Goal: Communication & Community: Ask a question

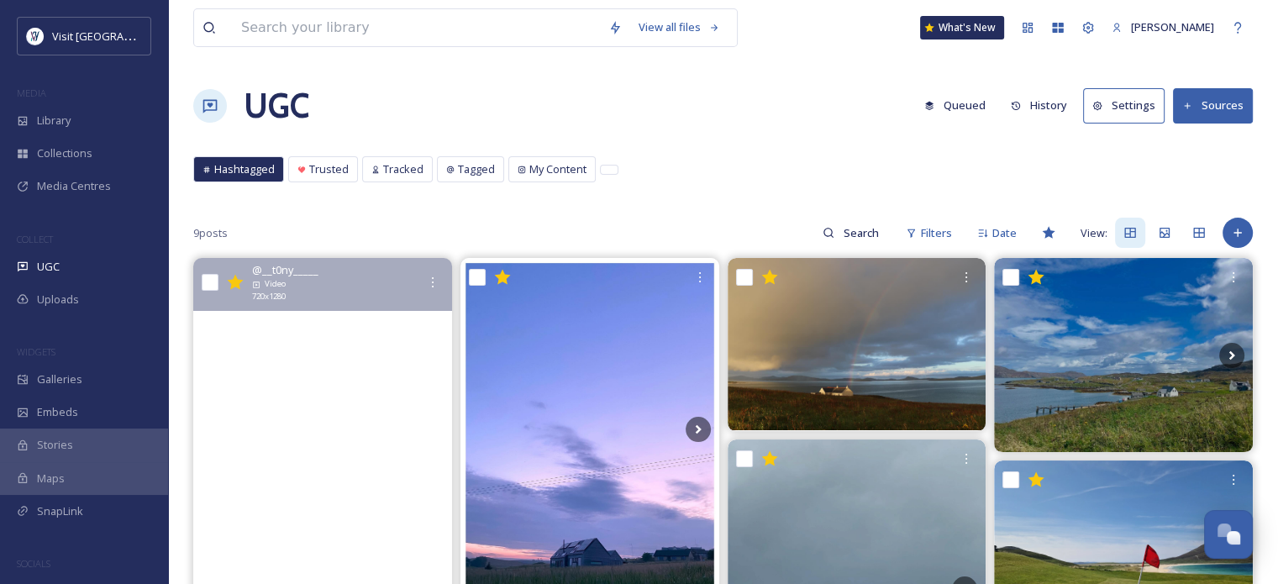
click at [398, 386] on video "The sea in the Outer Hebrides. Had a swim and can confirm it was fresh, but wor…" at bounding box center [322, 488] width 259 height 461
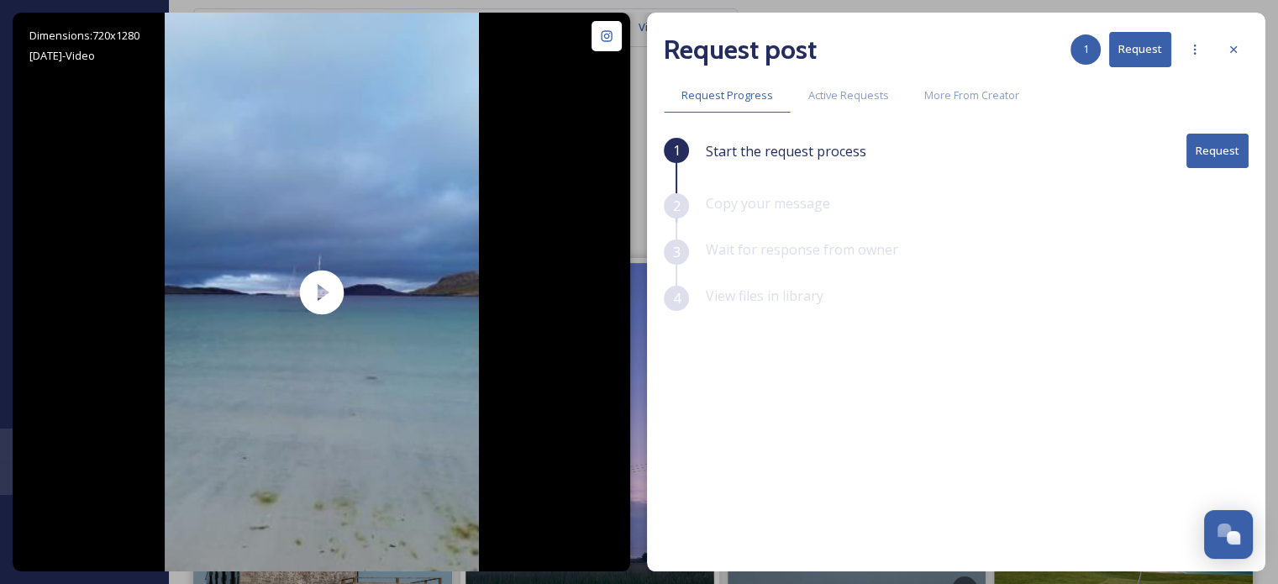
click at [1227, 151] on button "Request" at bounding box center [1218, 151] width 62 height 34
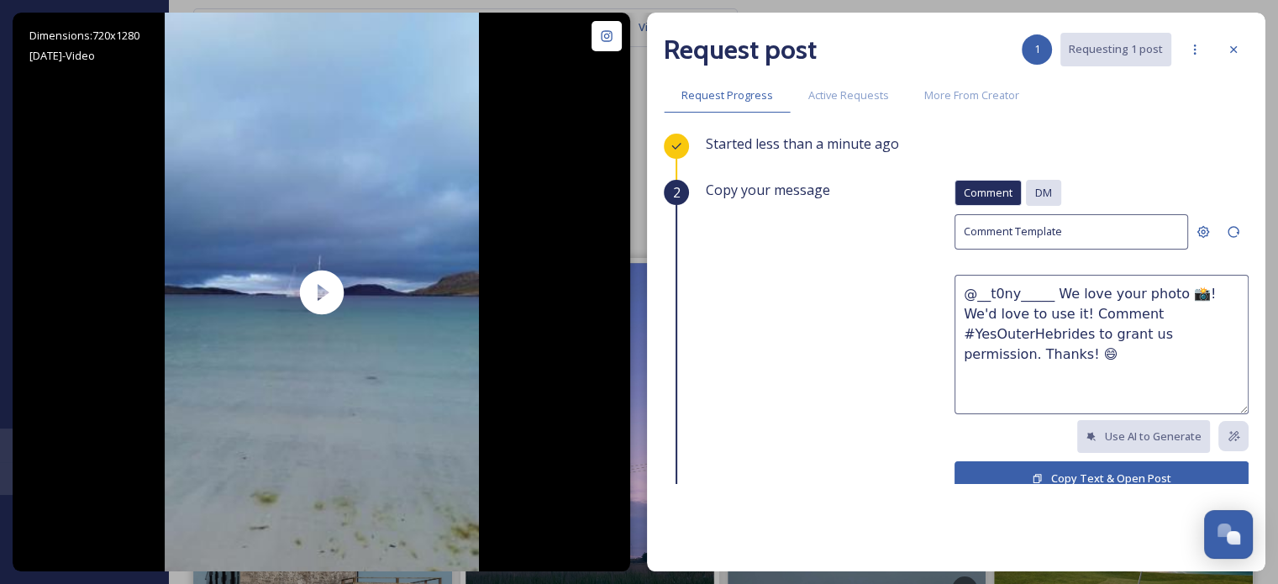
click at [1035, 189] on span "DM" at bounding box center [1043, 193] width 17 height 16
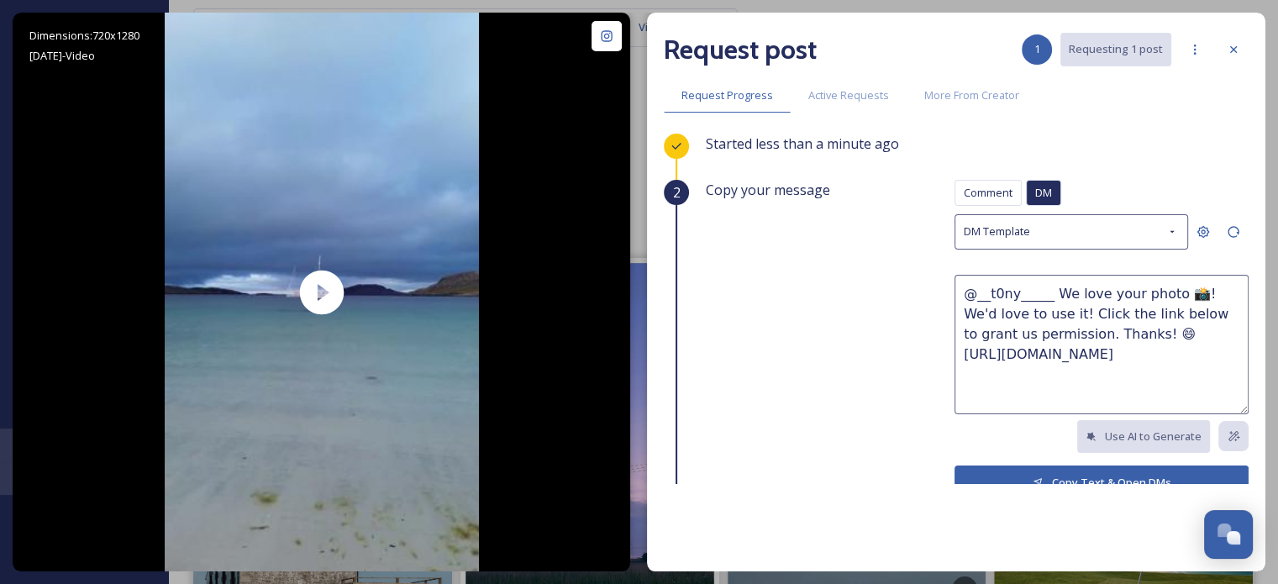
click at [1069, 477] on button "Copy Text & Open DMs" at bounding box center [1102, 483] width 294 height 34
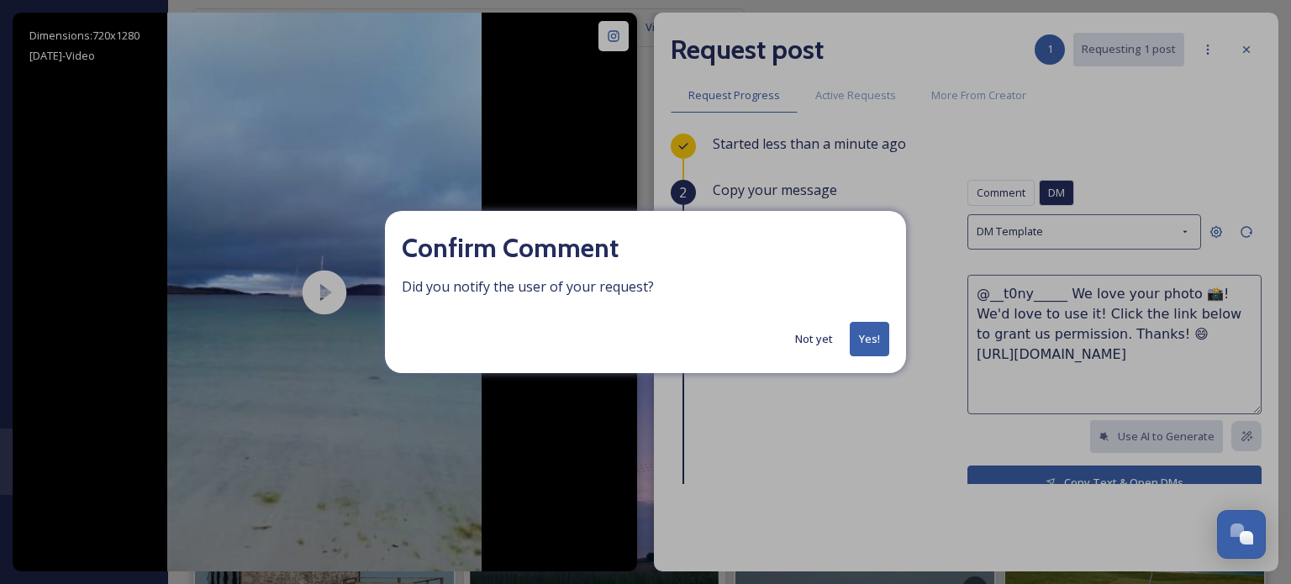
click at [869, 341] on button "Yes!" at bounding box center [869, 339] width 39 height 34
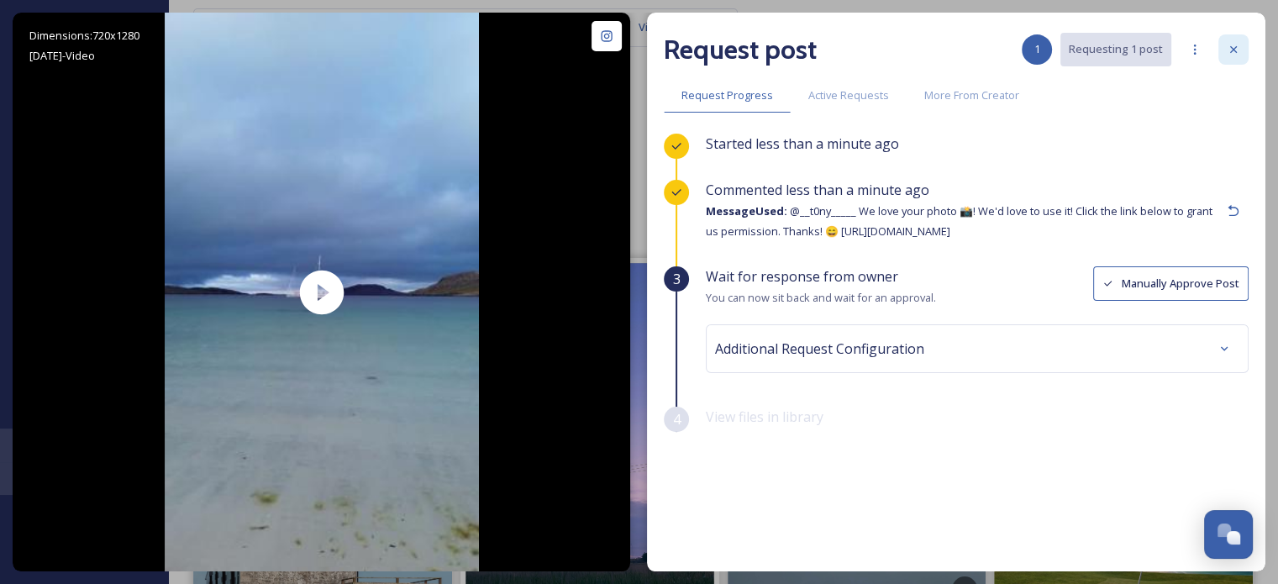
click at [1234, 48] on icon at bounding box center [1233, 49] width 13 height 13
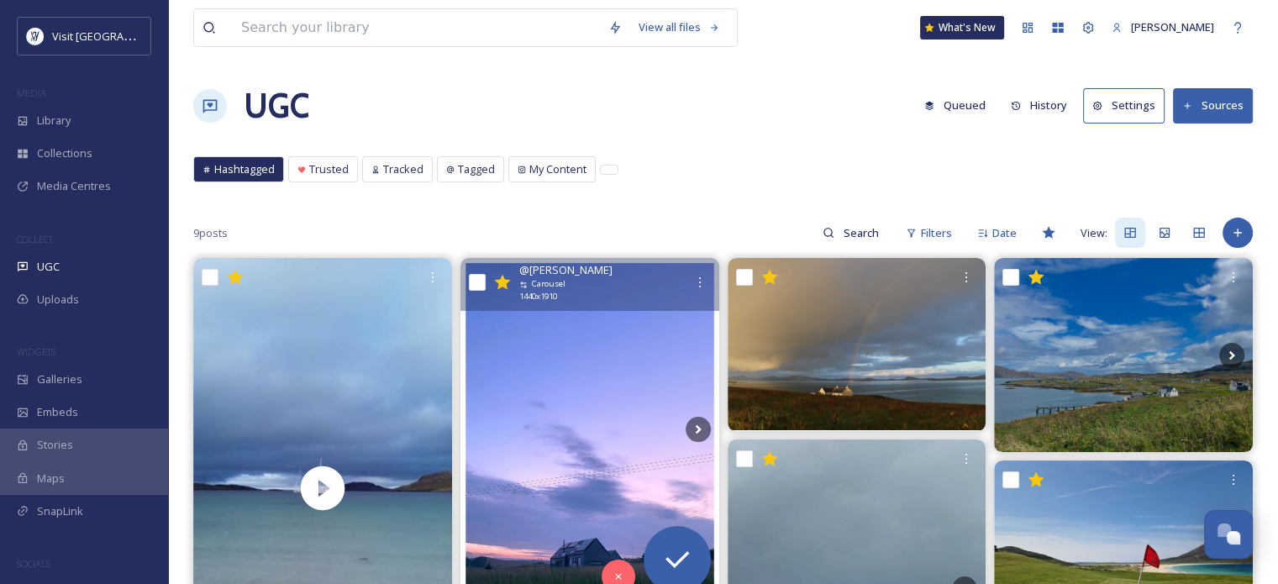
click at [569, 403] on img at bounding box center [590, 429] width 259 height 343
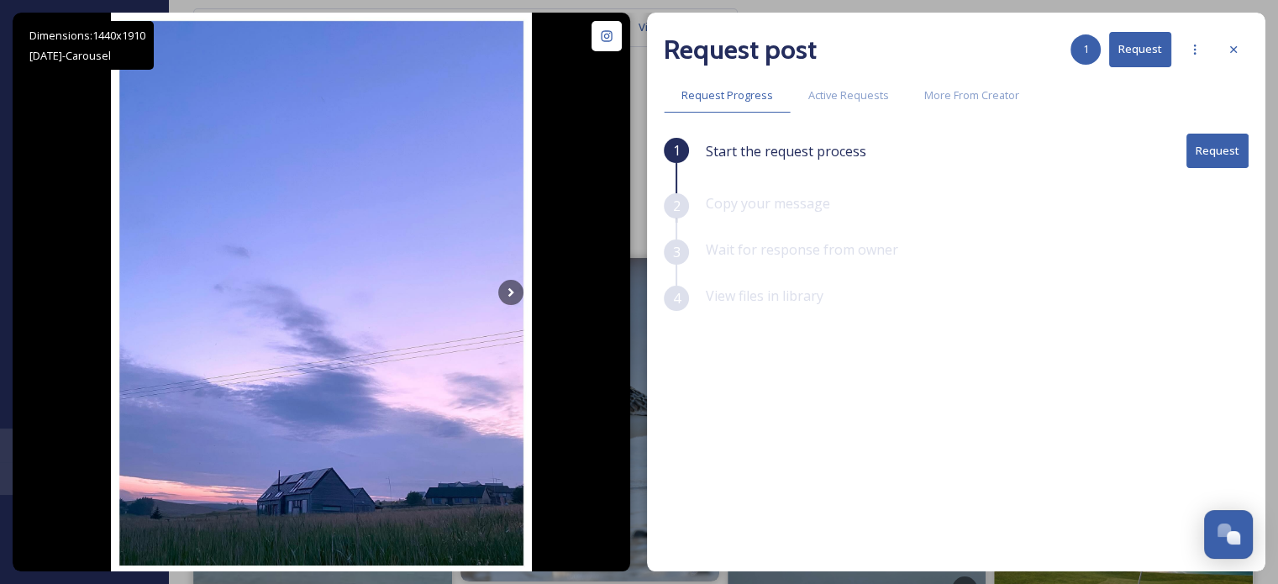
click at [1203, 150] on button "Request" at bounding box center [1218, 151] width 62 height 34
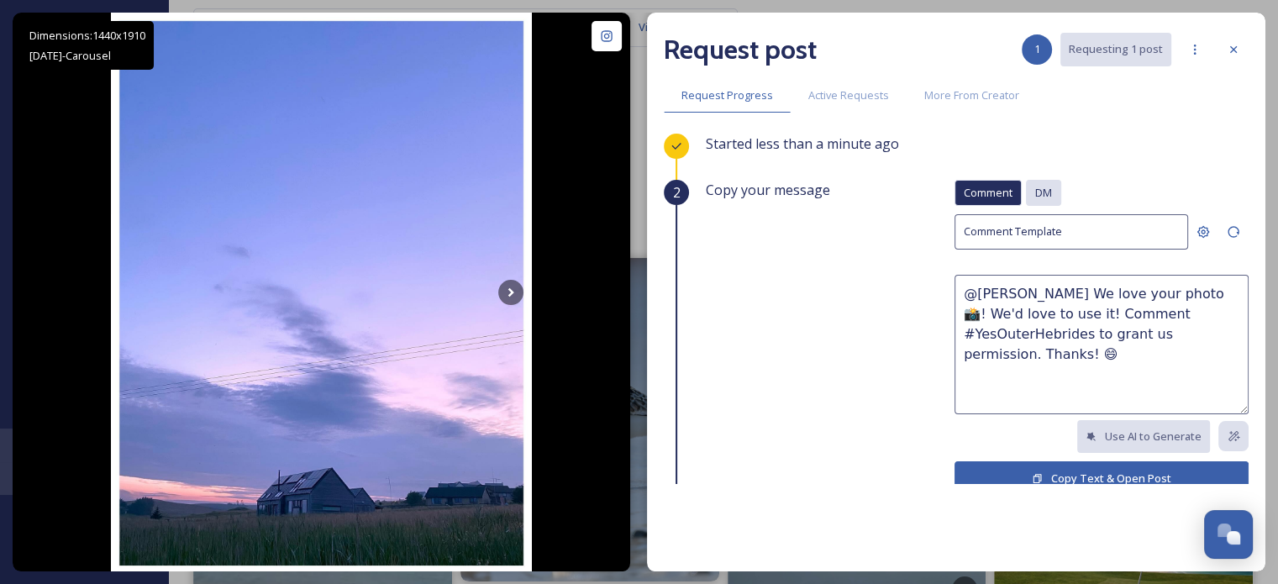
click at [1040, 199] on div "DM" at bounding box center [1043, 193] width 35 height 26
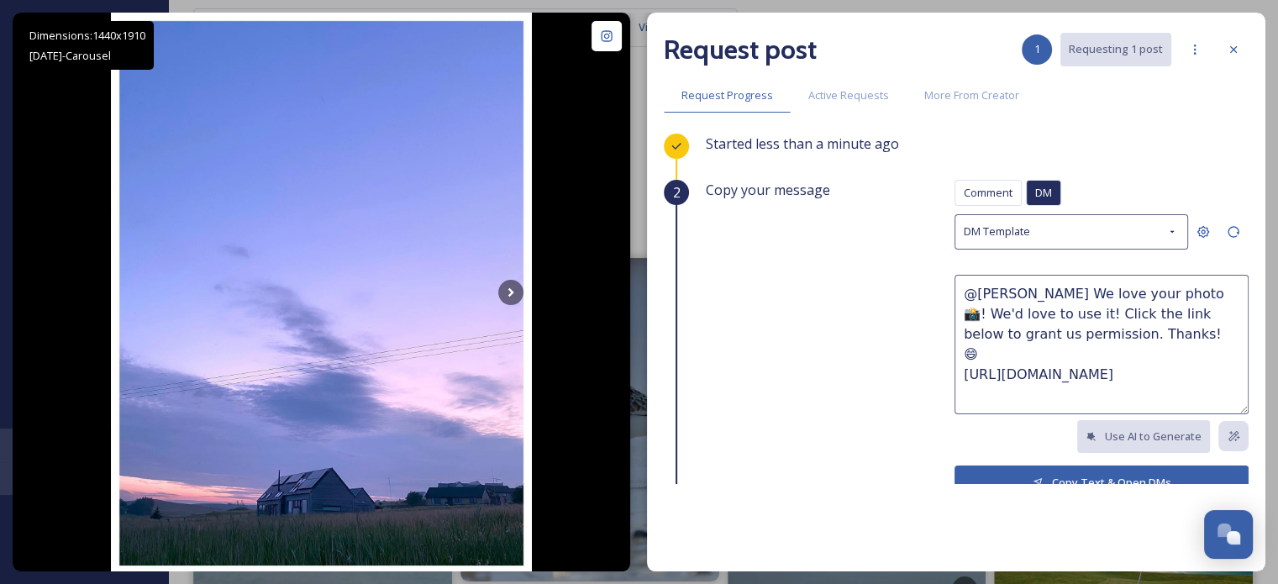
click at [1080, 473] on button "Copy Text & Open DMs" at bounding box center [1102, 483] width 294 height 34
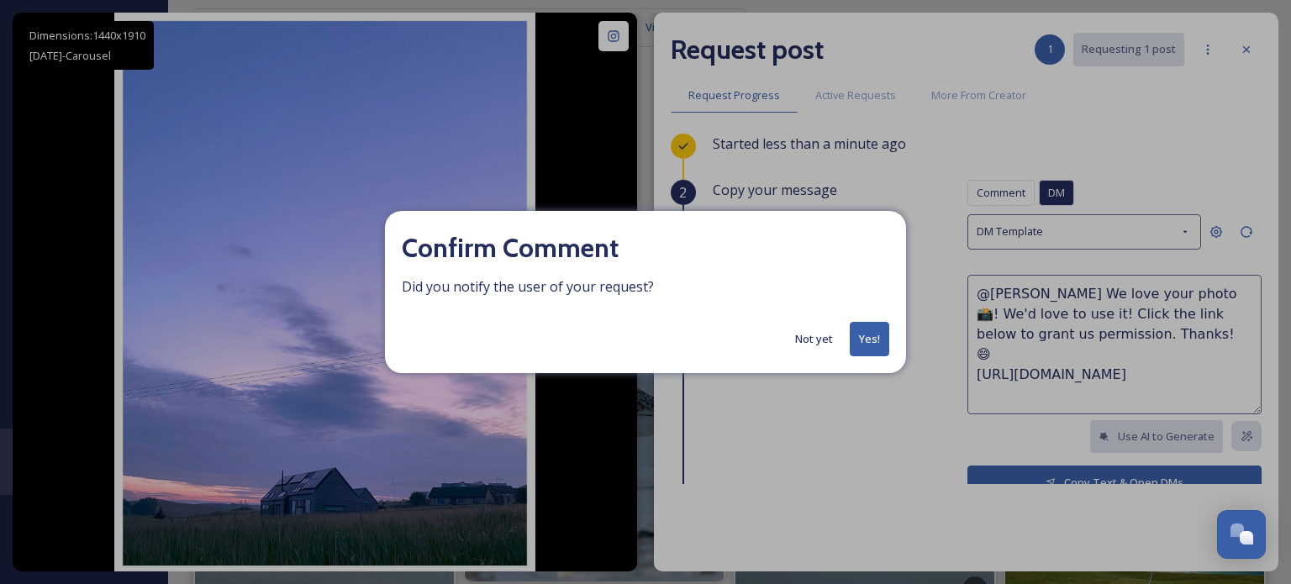
click at [867, 340] on button "Yes!" at bounding box center [869, 339] width 39 height 34
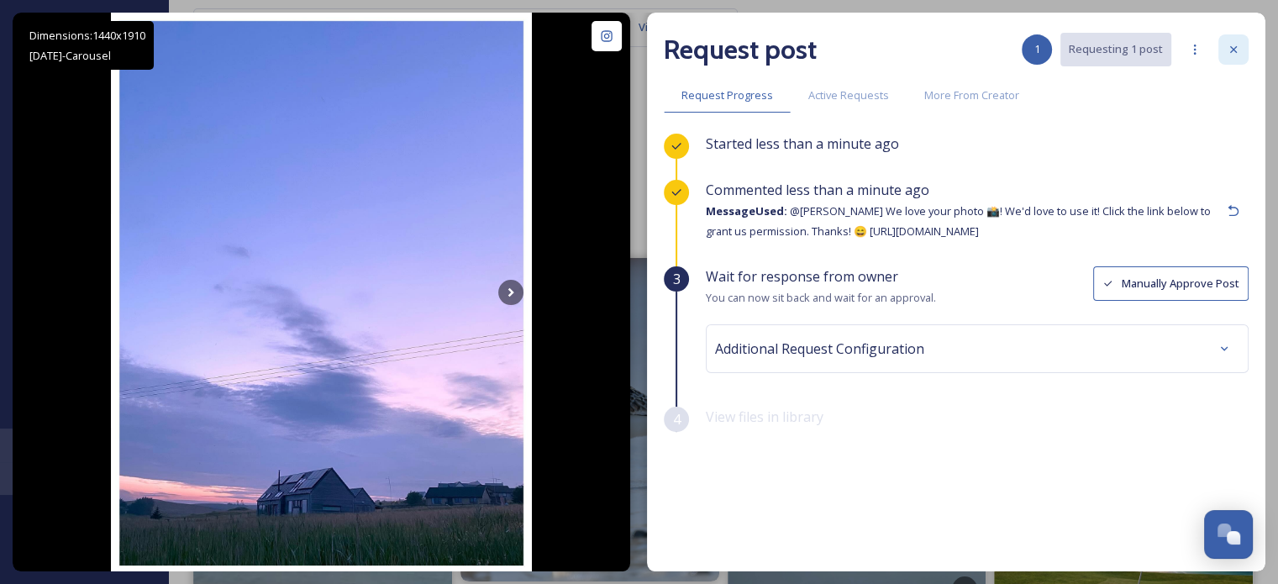
click at [1233, 38] on div at bounding box center [1234, 49] width 30 height 30
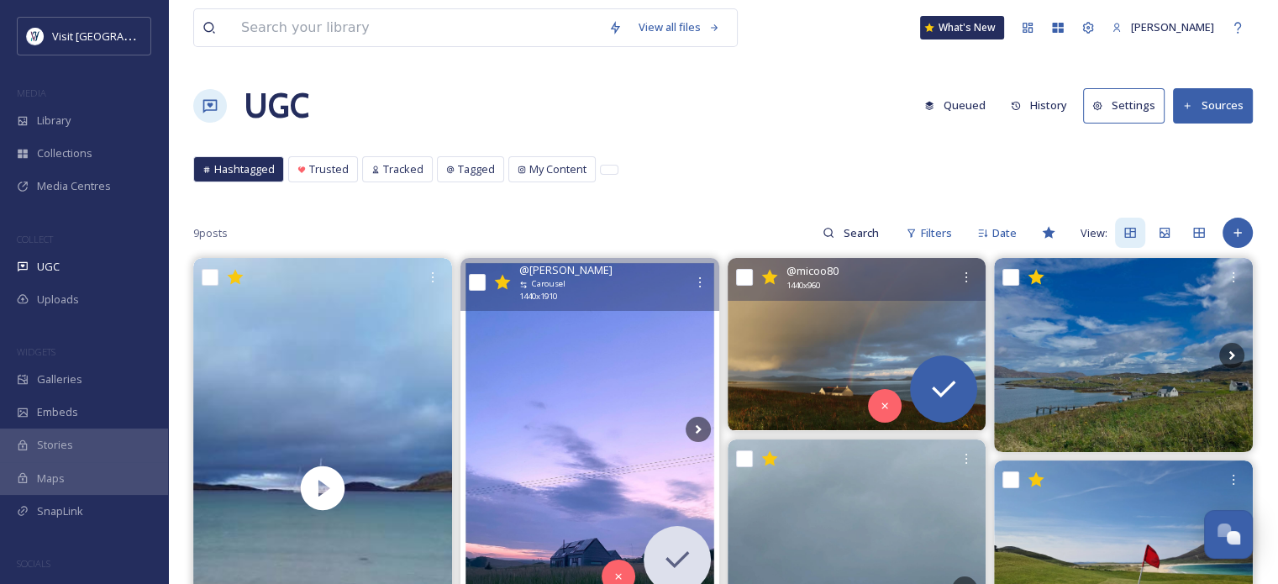
click at [826, 319] on img at bounding box center [857, 344] width 259 height 172
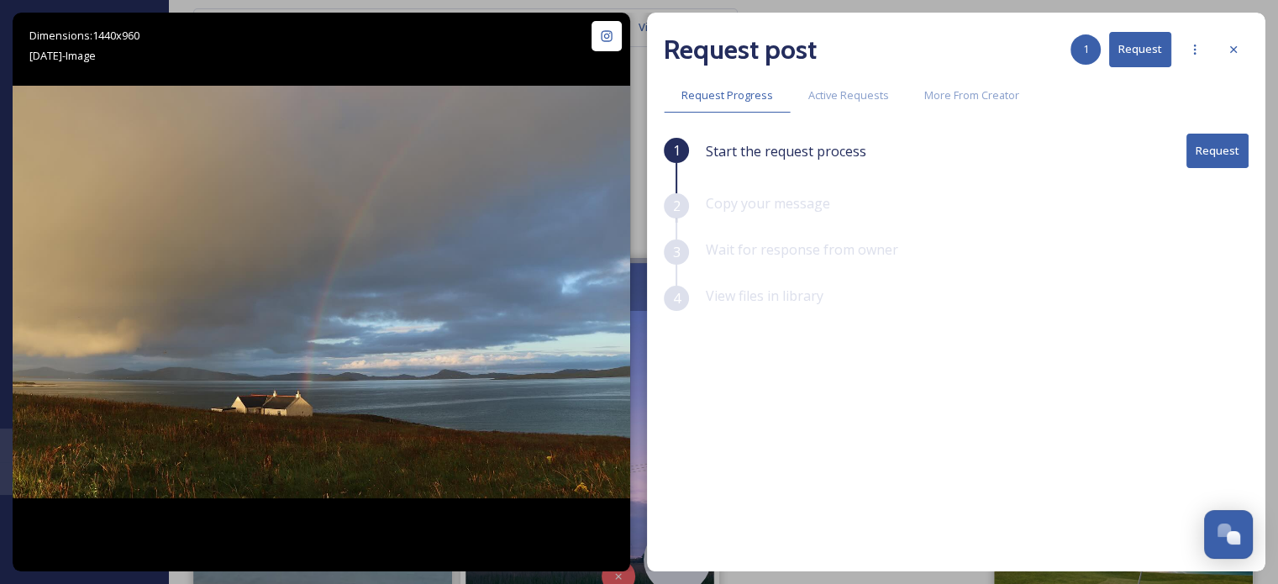
click at [1220, 147] on button "Request" at bounding box center [1218, 151] width 62 height 34
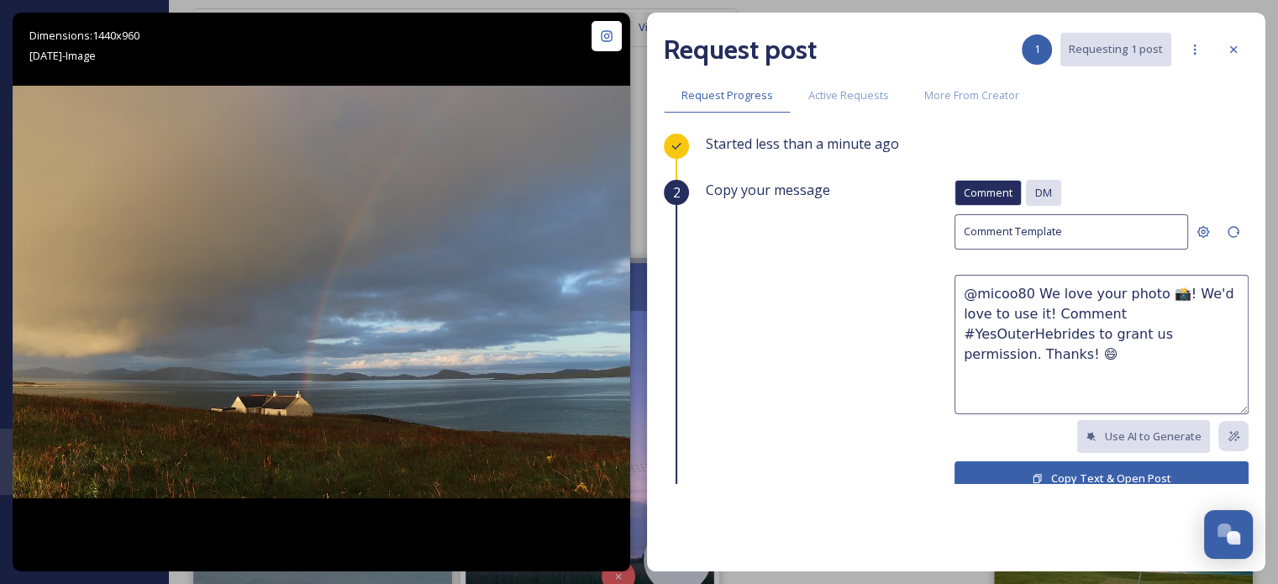
click at [1039, 191] on span "DM" at bounding box center [1043, 193] width 17 height 16
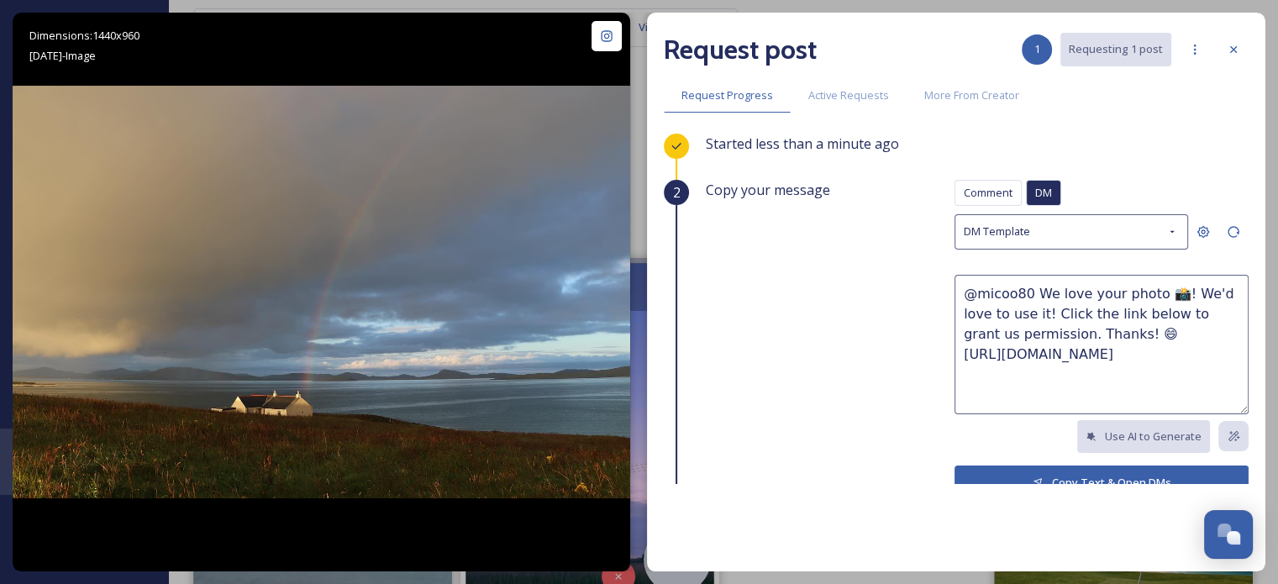
click at [1069, 473] on button "Copy Text & Open DMs" at bounding box center [1102, 483] width 294 height 34
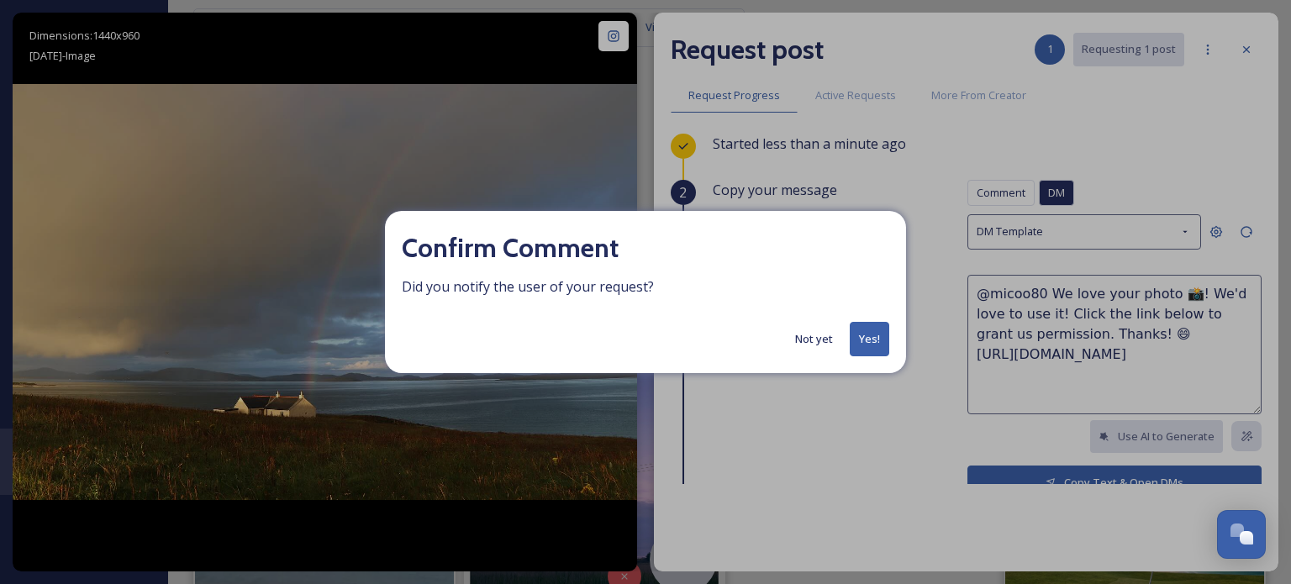
click at [872, 340] on button "Yes!" at bounding box center [869, 339] width 39 height 34
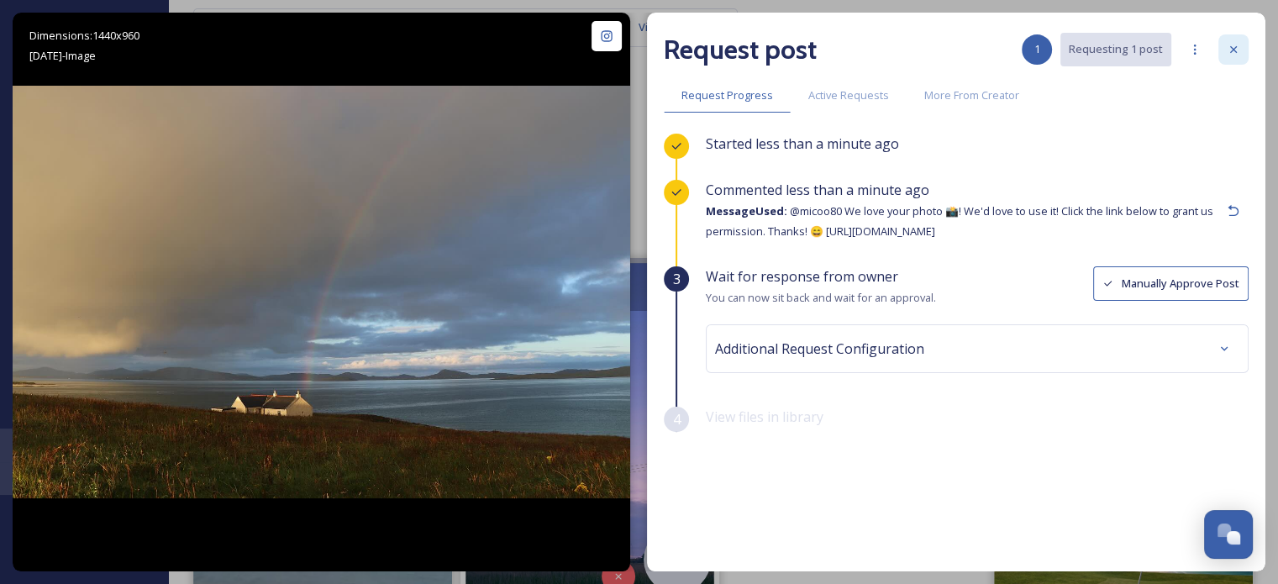
click at [1237, 47] on icon at bounding box center [1233, 49] width 13 height 13
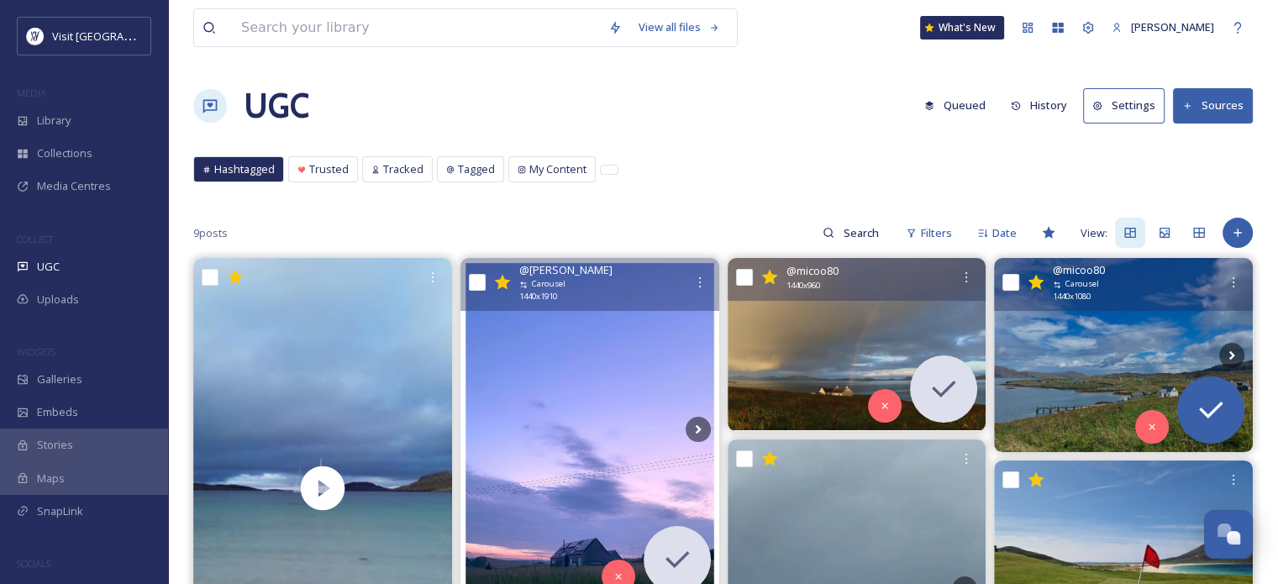
click at [1153, 346] on img at bounding box center [1123, 355] width 259 height 194
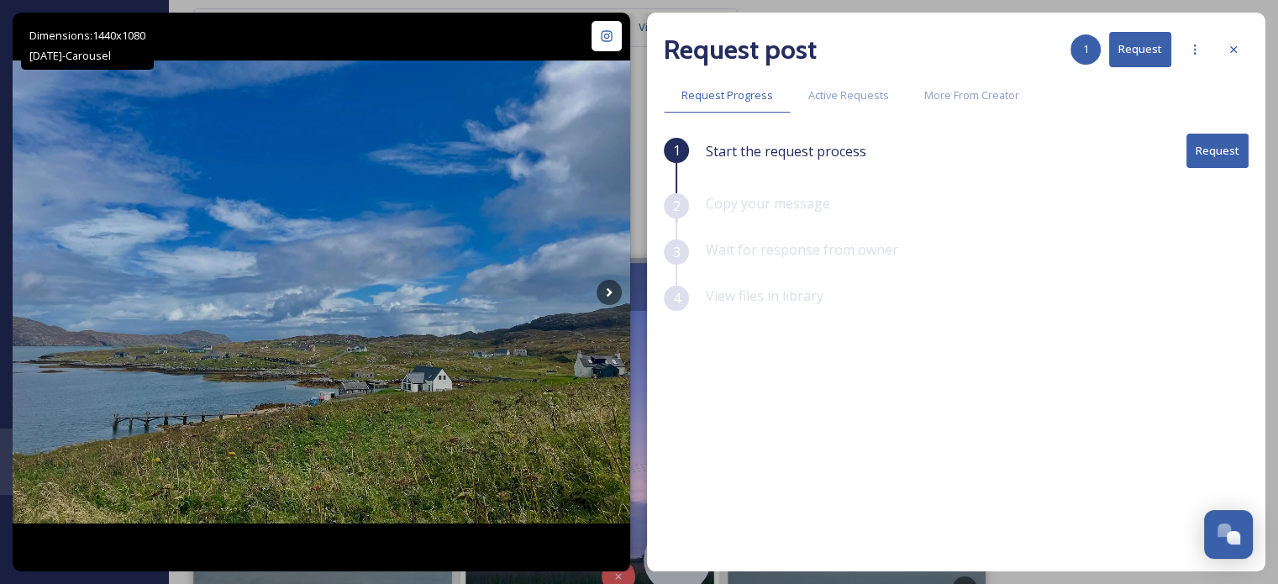
click at [1219, 144] on button "Request" at bounding box center [1218, 151] width 62 height 34
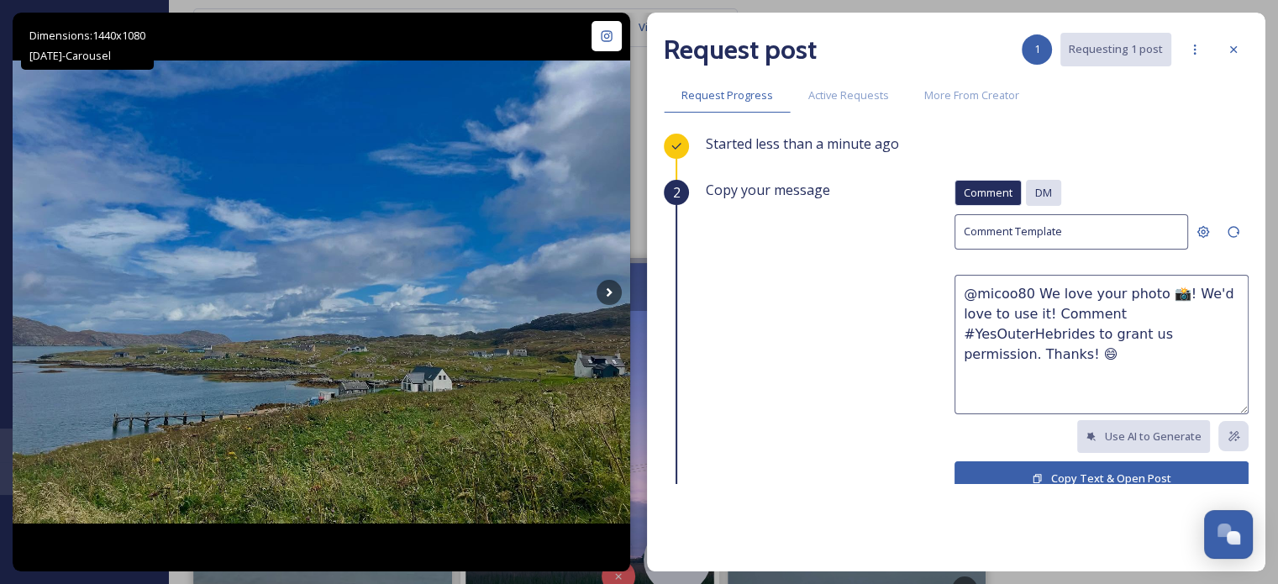
click at [1035, 190] on span "DM" at bounding box center [1043, 193] width 17 height 16
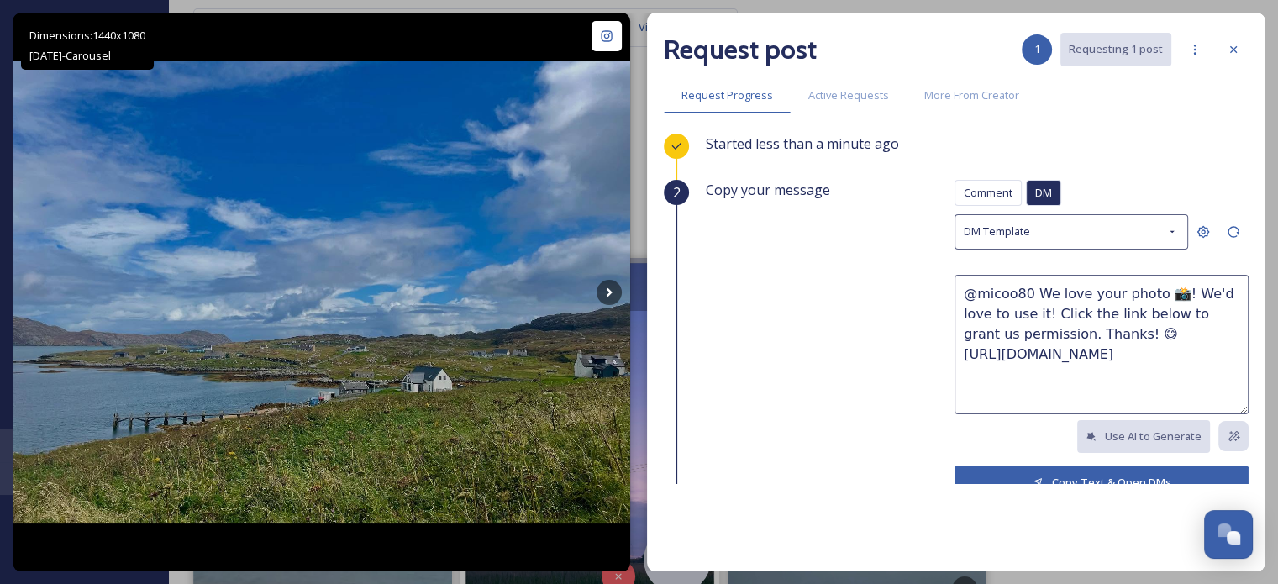
click at [1043, 468] on button "Copy Text & Open DMs" at bounding box center [1102, 483] width 294 height 34
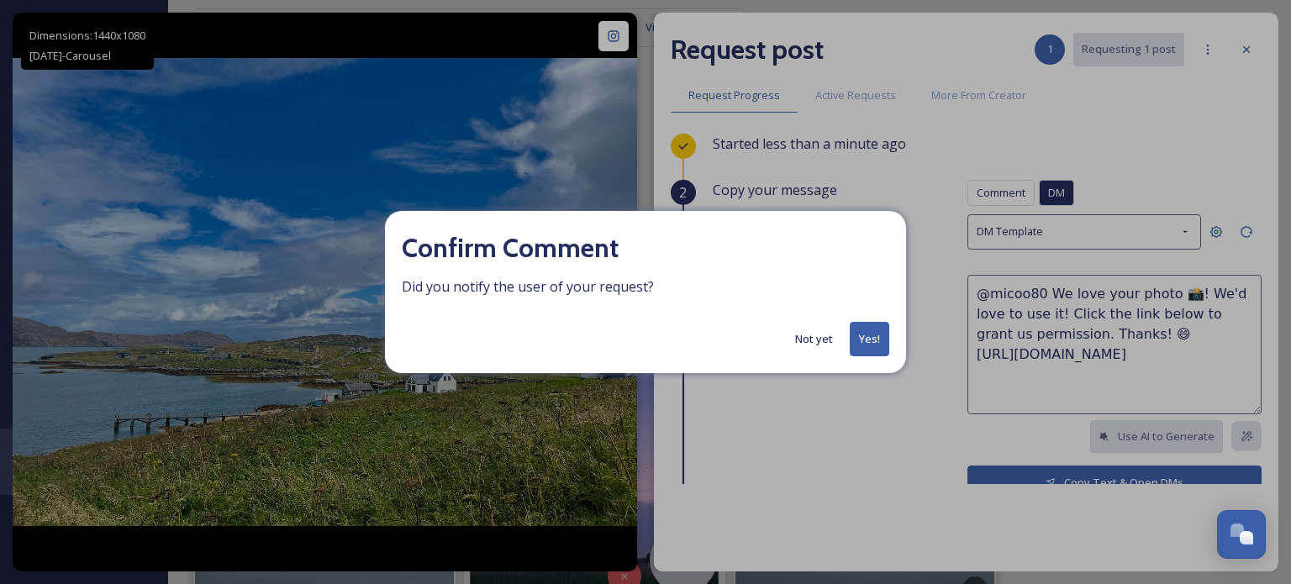
click at [872, 347] on button "Yes!" at bounding box center [869, 339] width 39 height 34
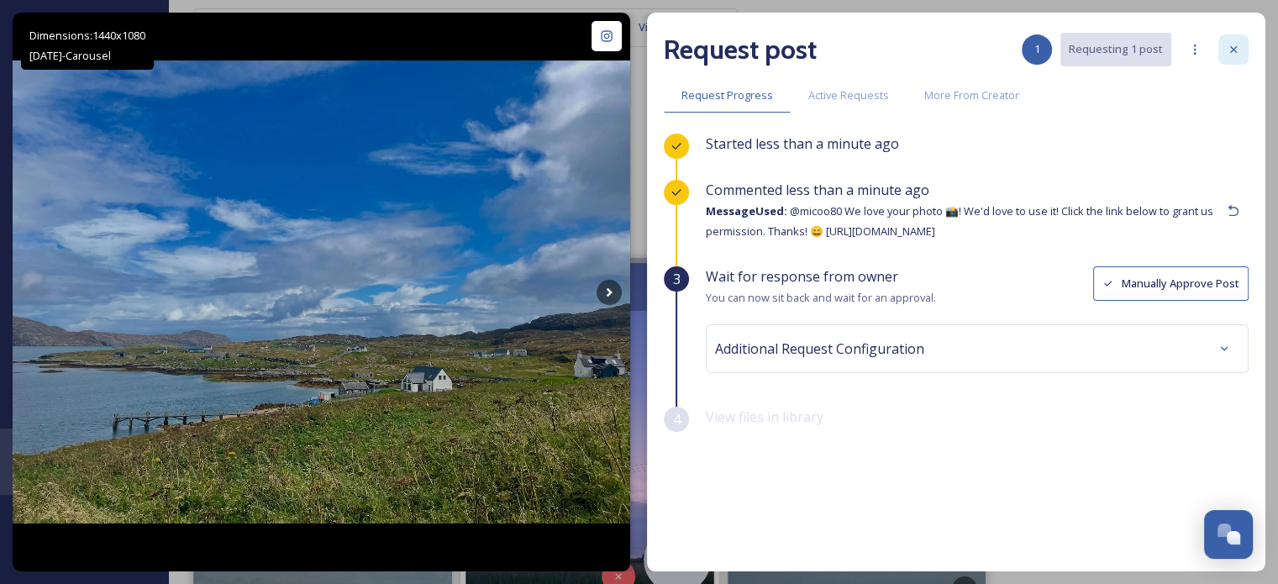
click at [1237, 44] on icon at bounding box center [1233, 49] width 13 height 13
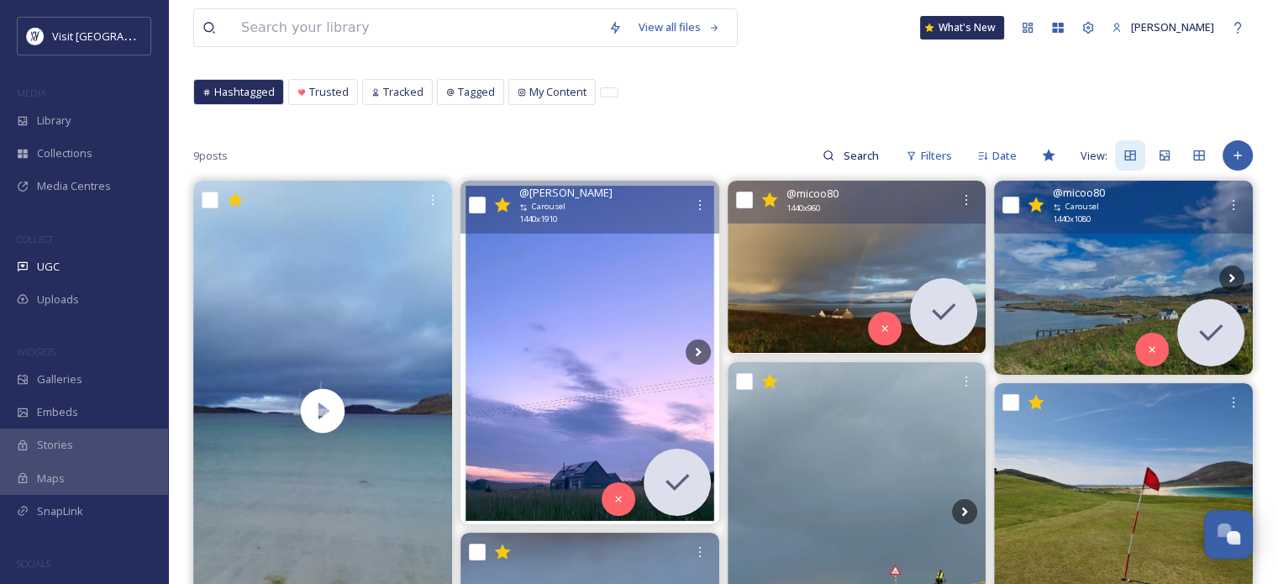
scroll to position [252, 0]
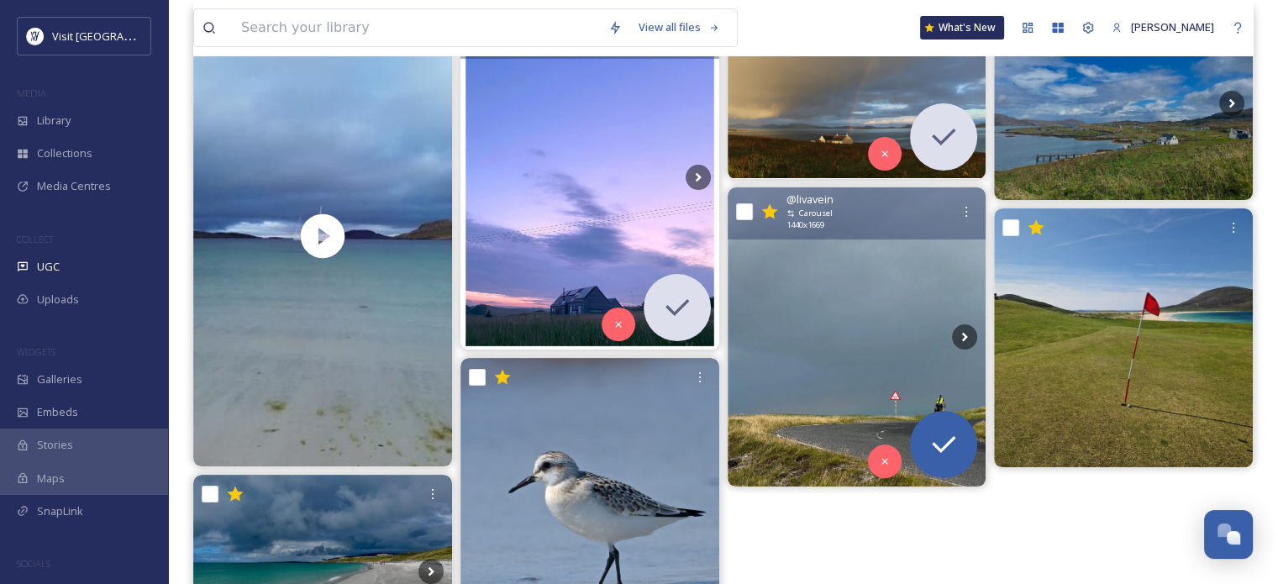
click at [892, 326] on img at bounding box center [857, 337] width 259 height 300
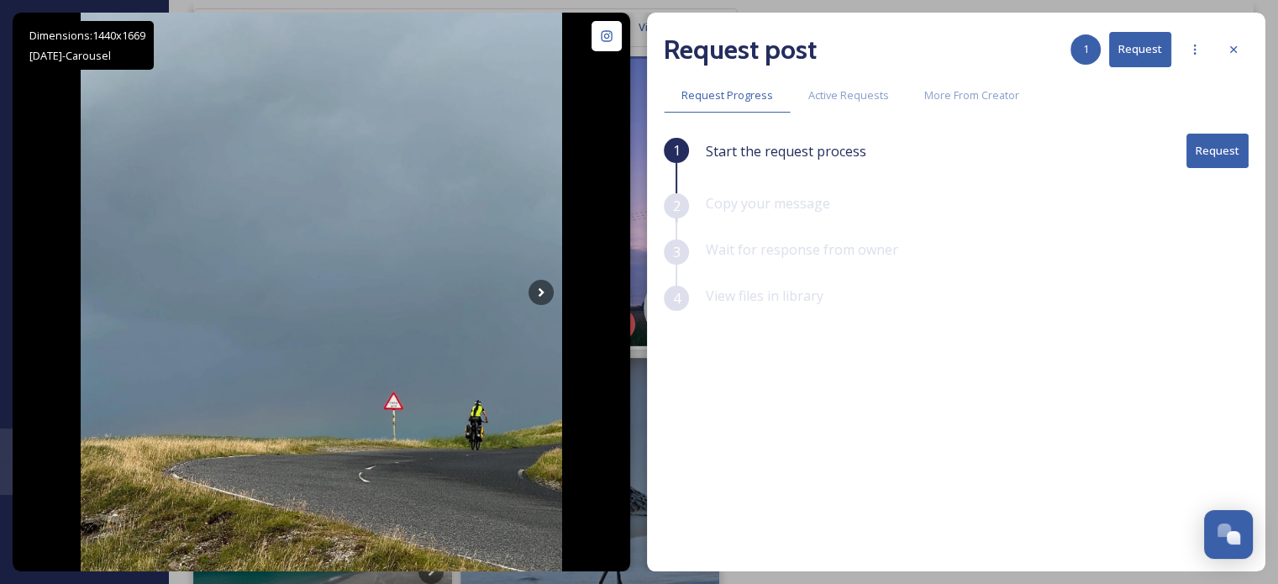
click at [1218, 145] on button "Request" at bounding box center [1218, 151] width 62 height 34
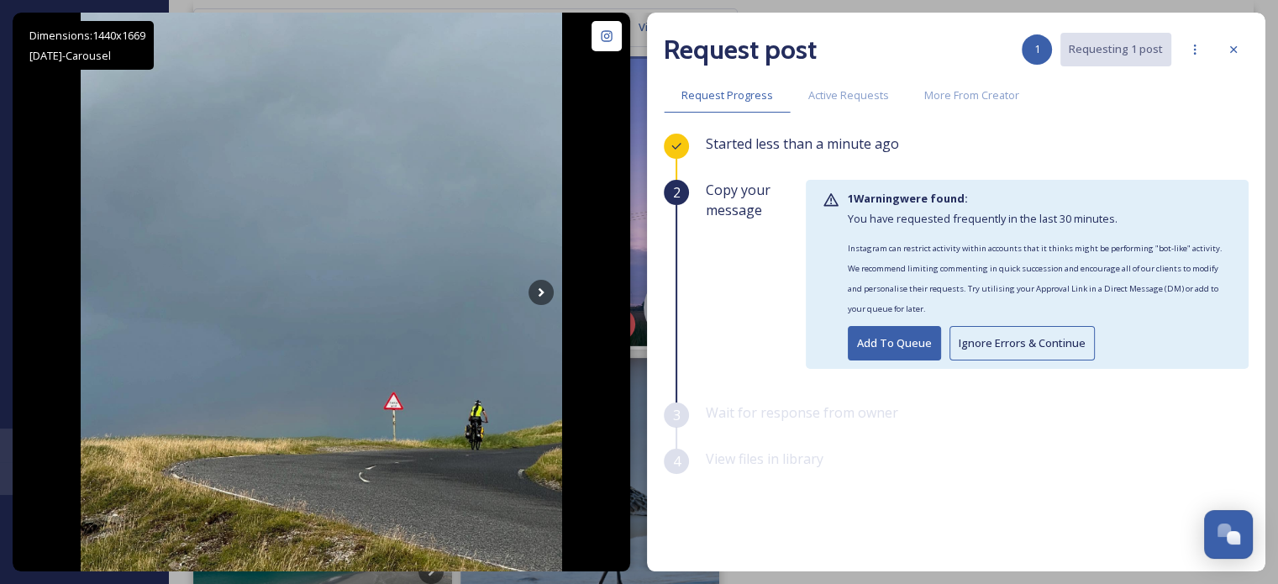
click at [1007, 337] on button "Ignore Errors & Continue" at bounding box center [1022, 343] width 145 height 34
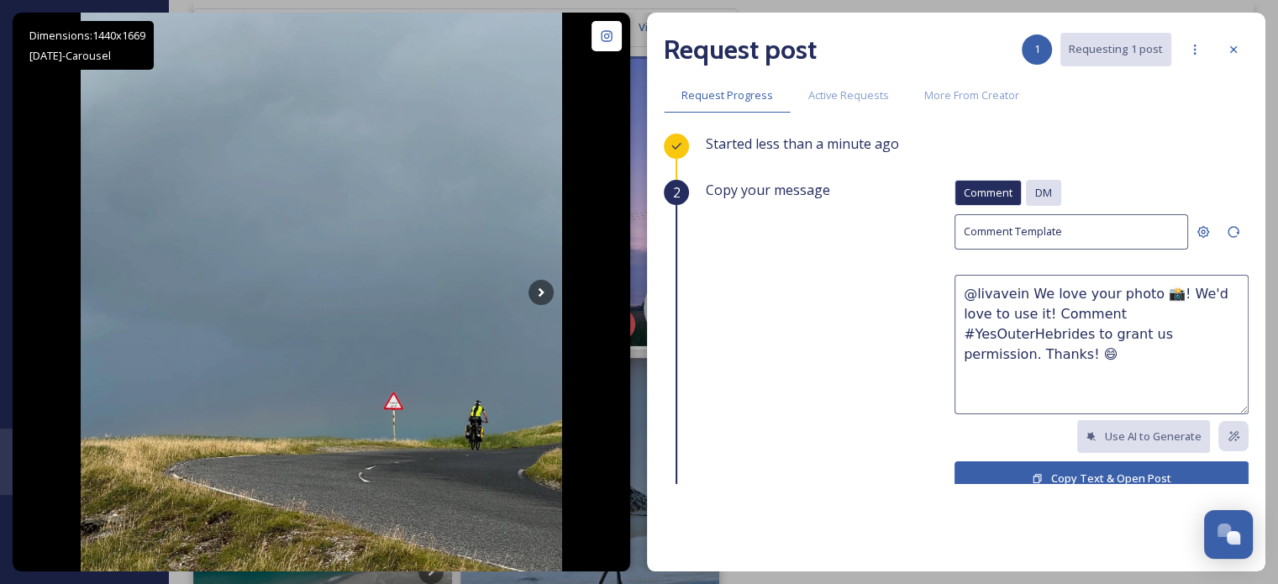
click at [1041, 187] on div "DM" at bounding box center [1043, 193] width 35 height 26
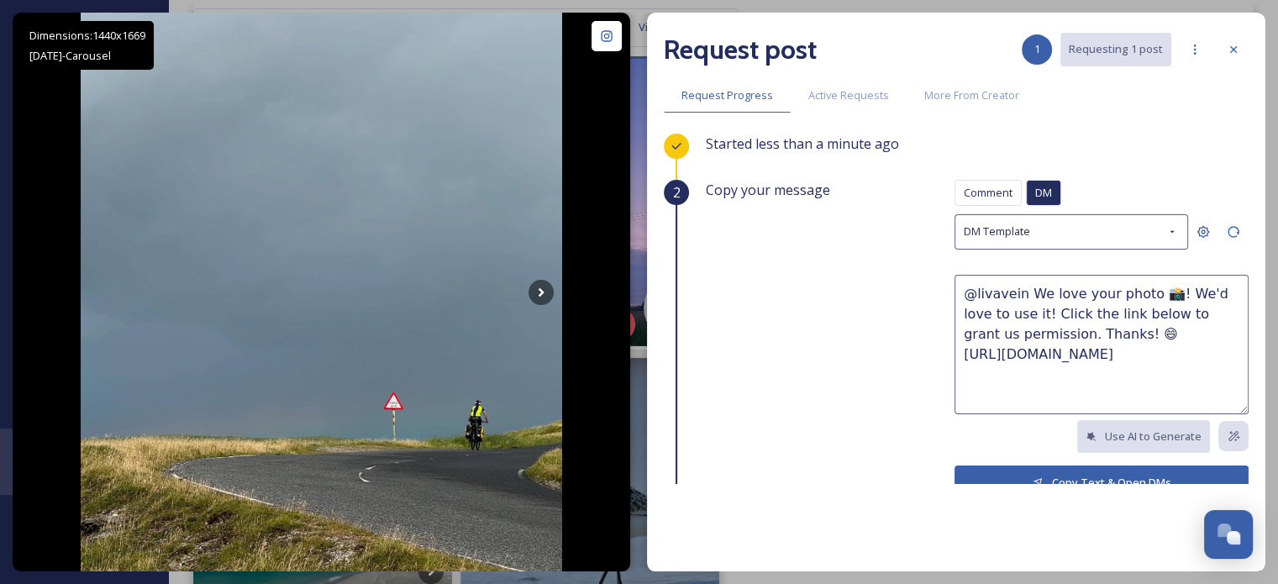
click at [1039, 470] on button "Copy Text & Open DMs" at bounding box center [1102, 483] width 294 height 34
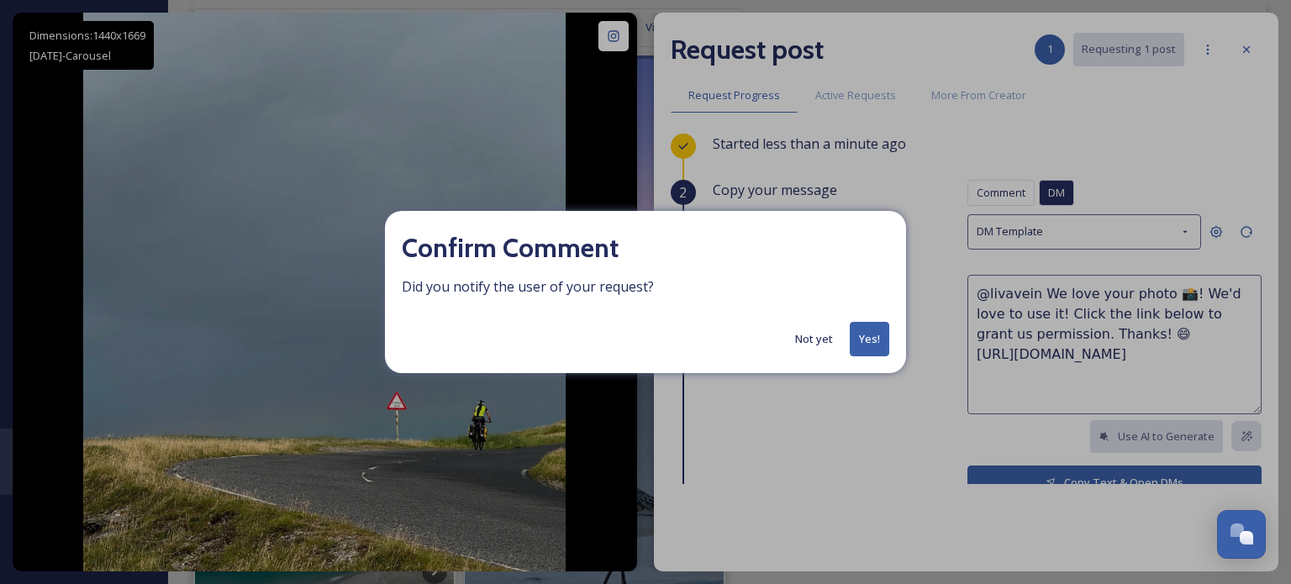
click at [868, 338] on button "Yes!" at bounding box center [869, 339] width 39 height 34
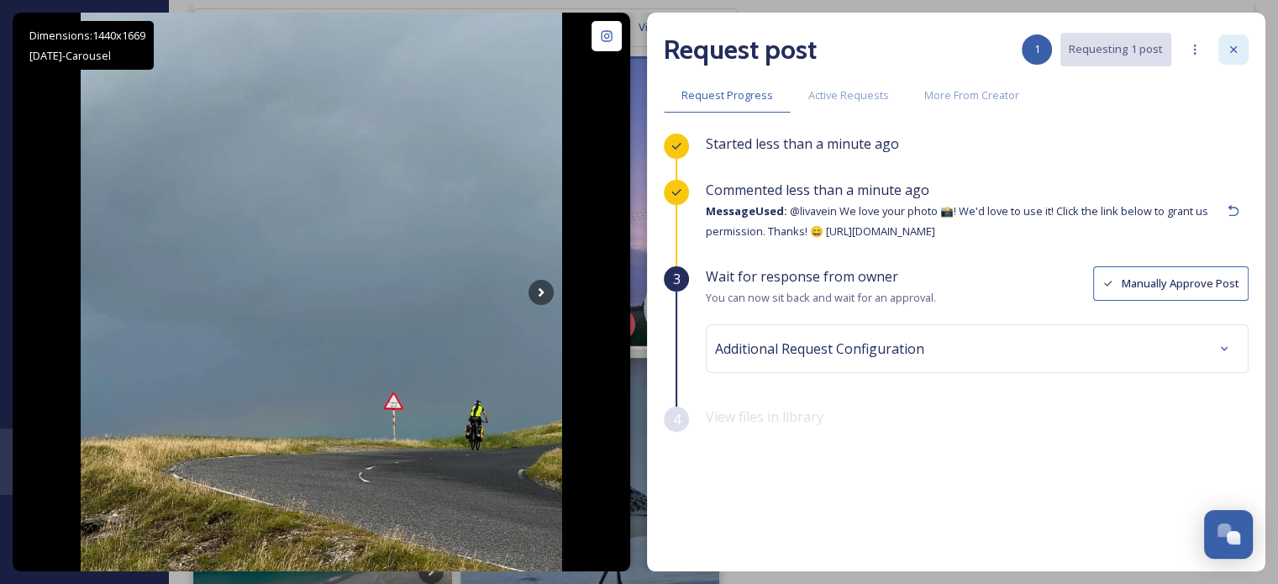
click at [1234, 50] on icon at bounding box center [1233, 49] width 13 height 13
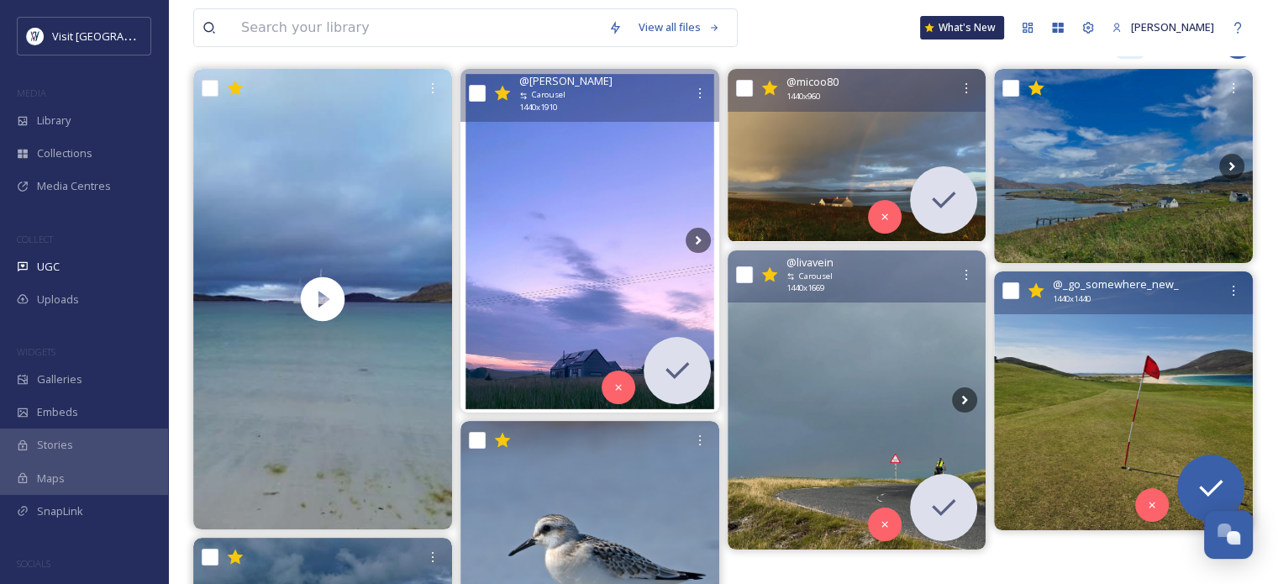
scroll to position [168, 0]
